Goal: Obtain resource: Obtain resource

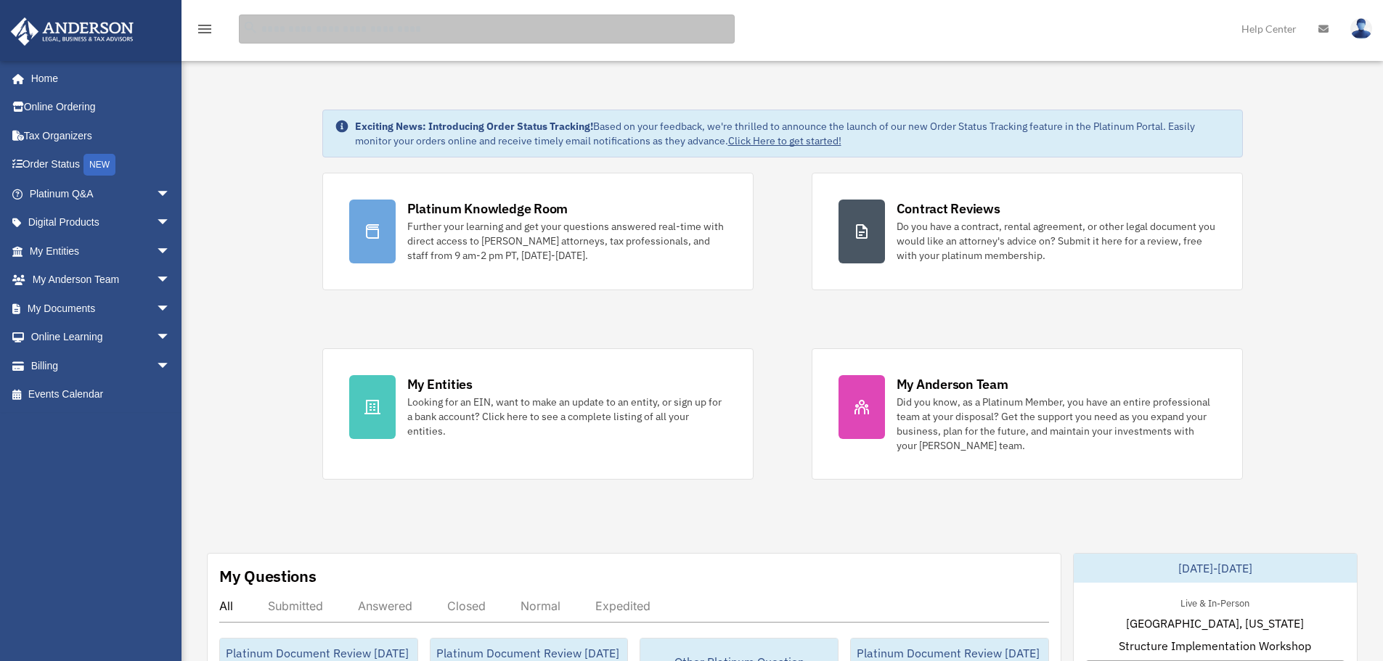
click at [487, 38] on input "search" at bounding box center [487, 29] width 496 height 29
type input "**********"
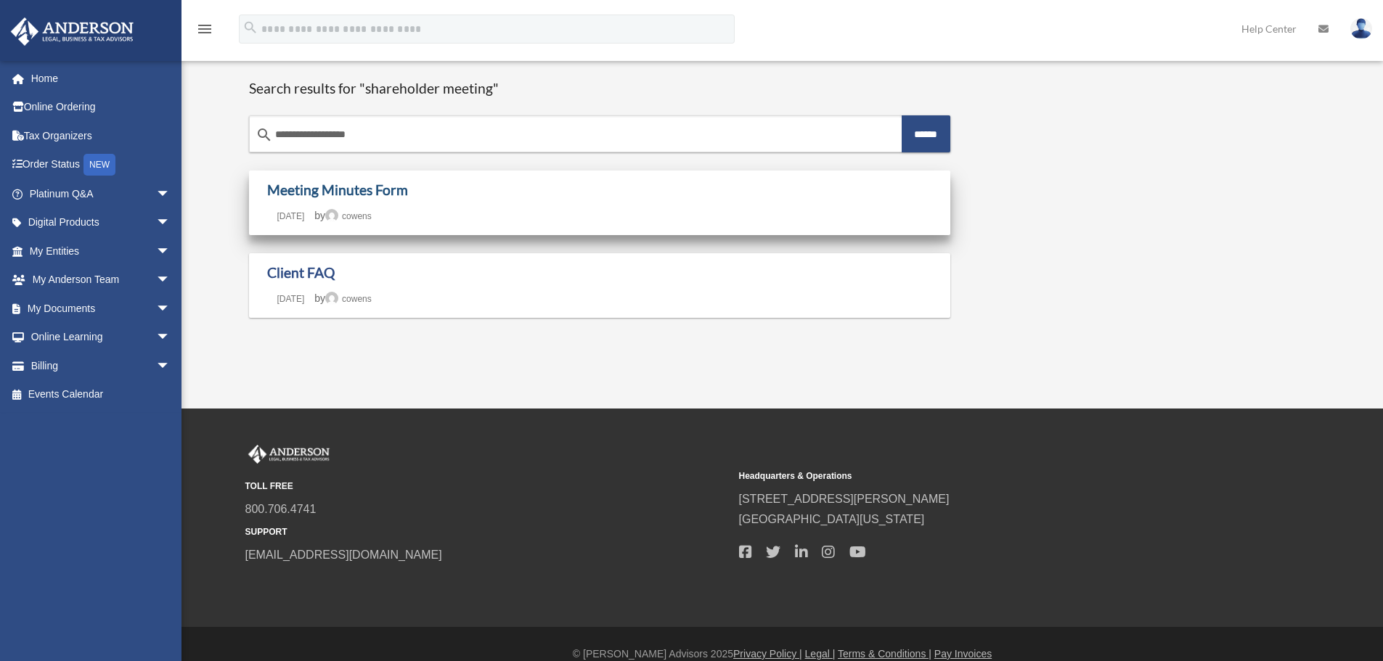
click at [325, 191] on link "Meeting Minutes Form" at bounding box center [337, 189] width 141 height 17
